Goal: Task Accomplishment & Management: Manage account settings

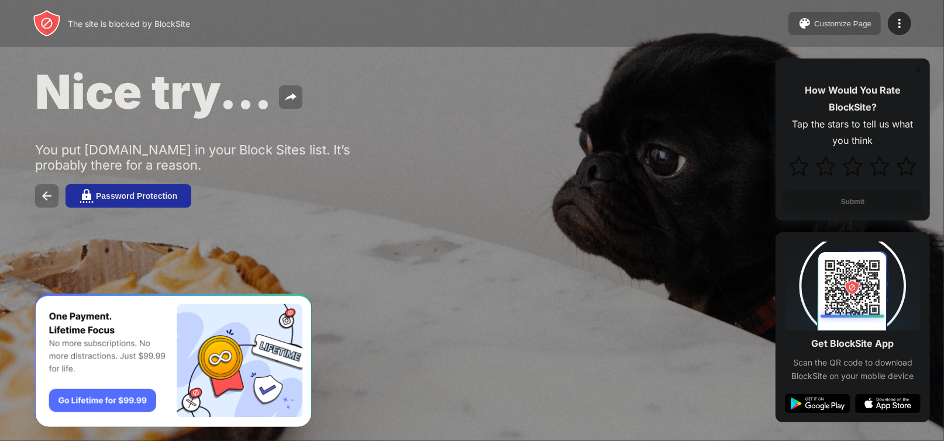
click at [137, 201] on button "Password Protection" at bounding box center [128, 195] width 126 height 23
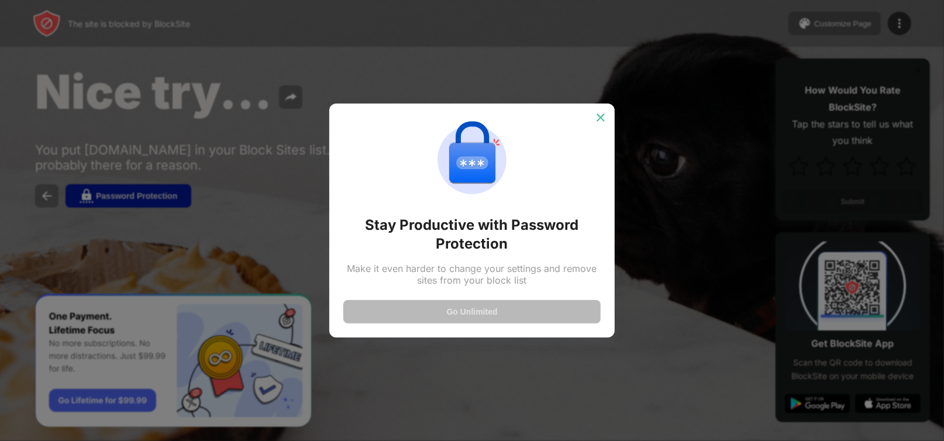
click at [603, 113] on img at bounding box center [601, 118] width 12 height 12
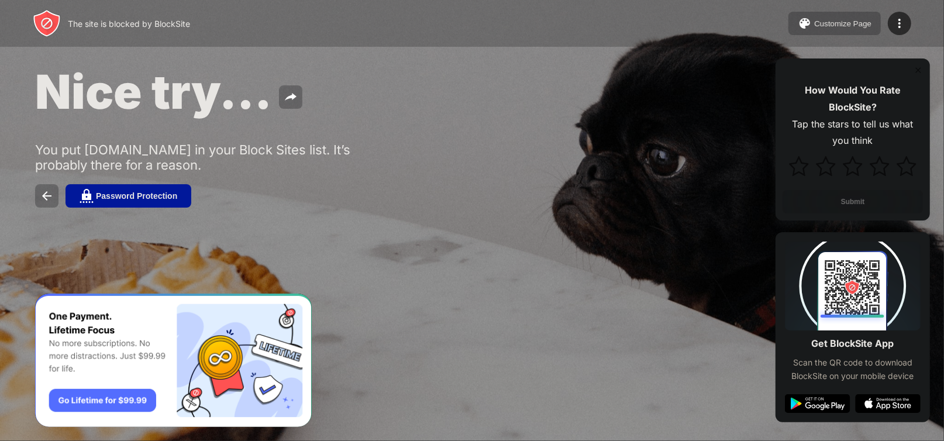
click at [626, 96] on div "Nice try..." at bounding box center [384, 91] width 699 height 57
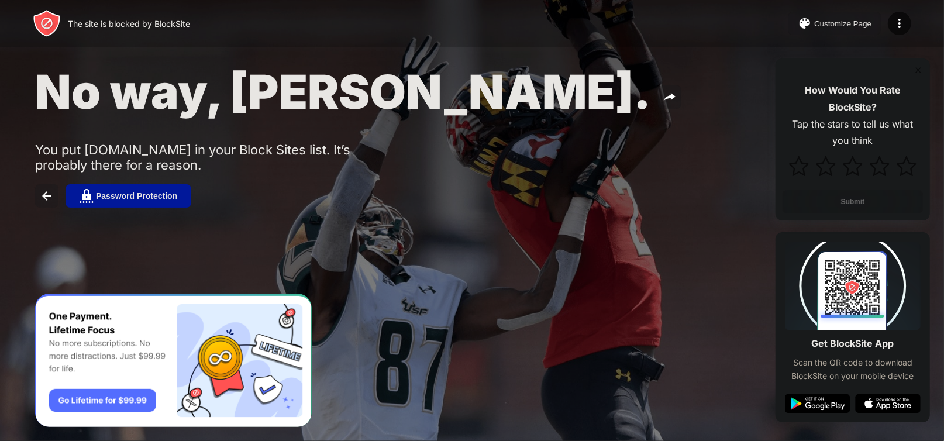
drag, startPoint x: 715, startPoint y: 265, endPoint x: 723, endPoint y: 237, distance: 29.1
click at [715, 265] on div "No way, Jose. You put youtube.com in your Block Sites list. It’s probably there…" at bounding box center [472, 135] width 944 height 271
